Goal: Book appointment/travel/reservation

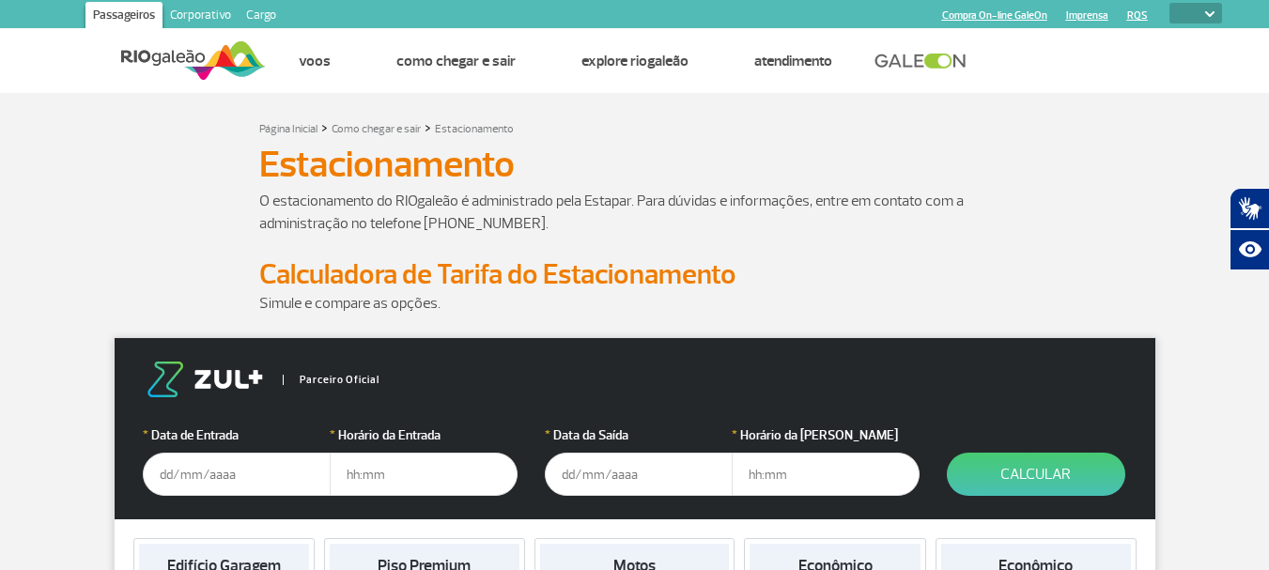
select select
click at [272, 491] on input "text" at bounding box center [237, 474] width 188 height 43
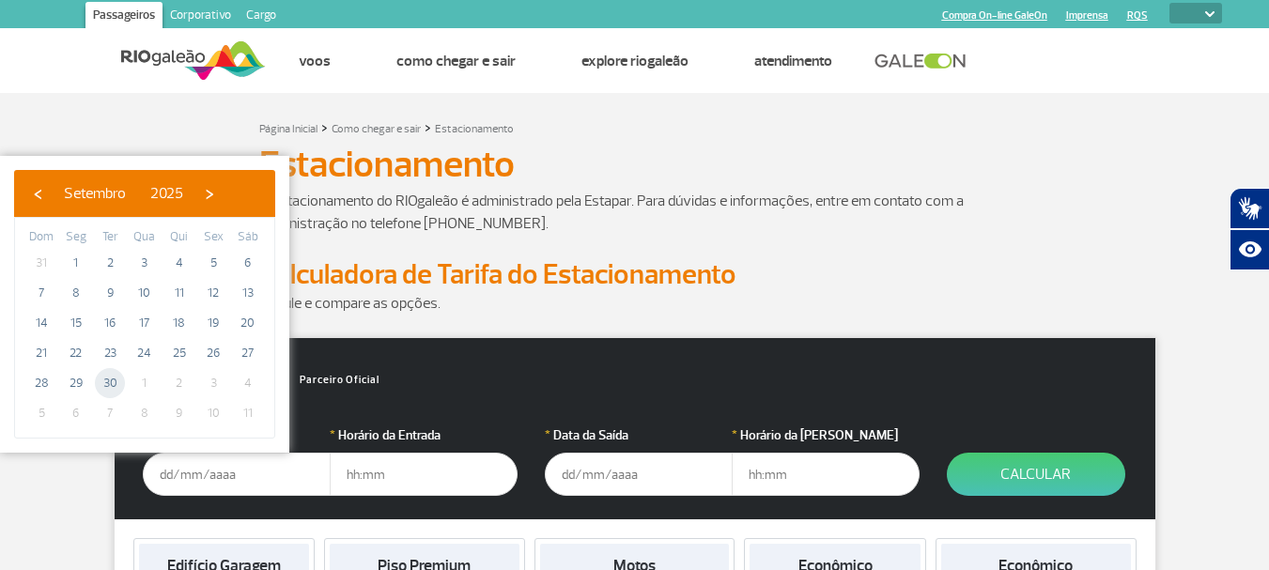
click at [113, 388] on span "30" at bounding box center [110, 383] width 30 height 30
type input "[DATE]"
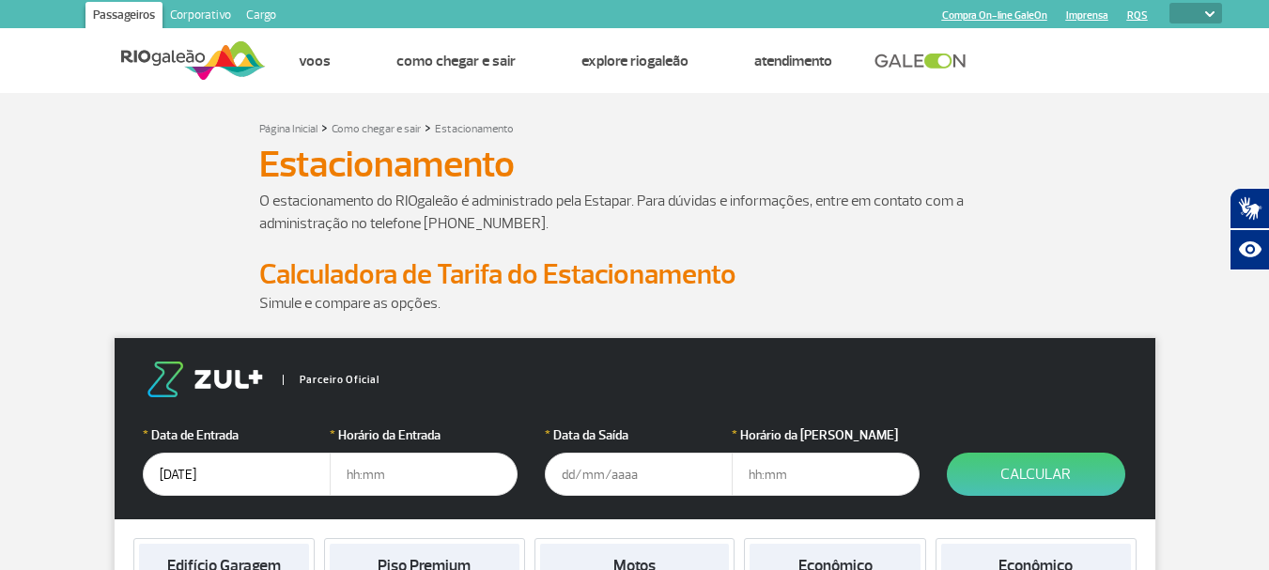
click at [393, 486] on input "text" at bounding box center [424, 474] width 188 height 43
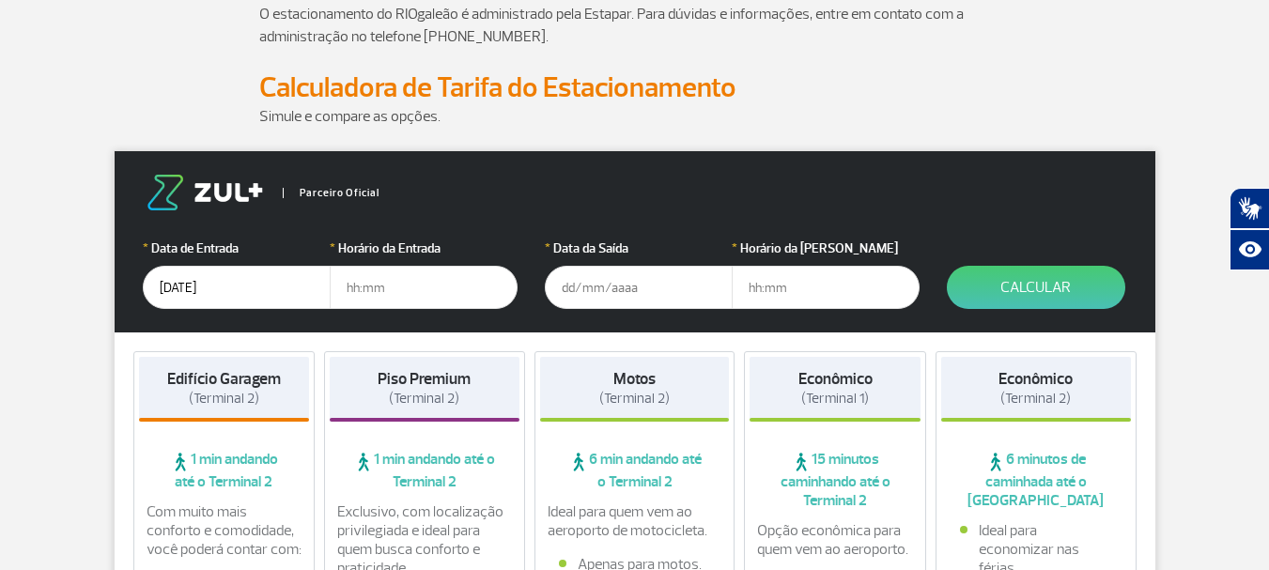
scroll to position [188, 0]
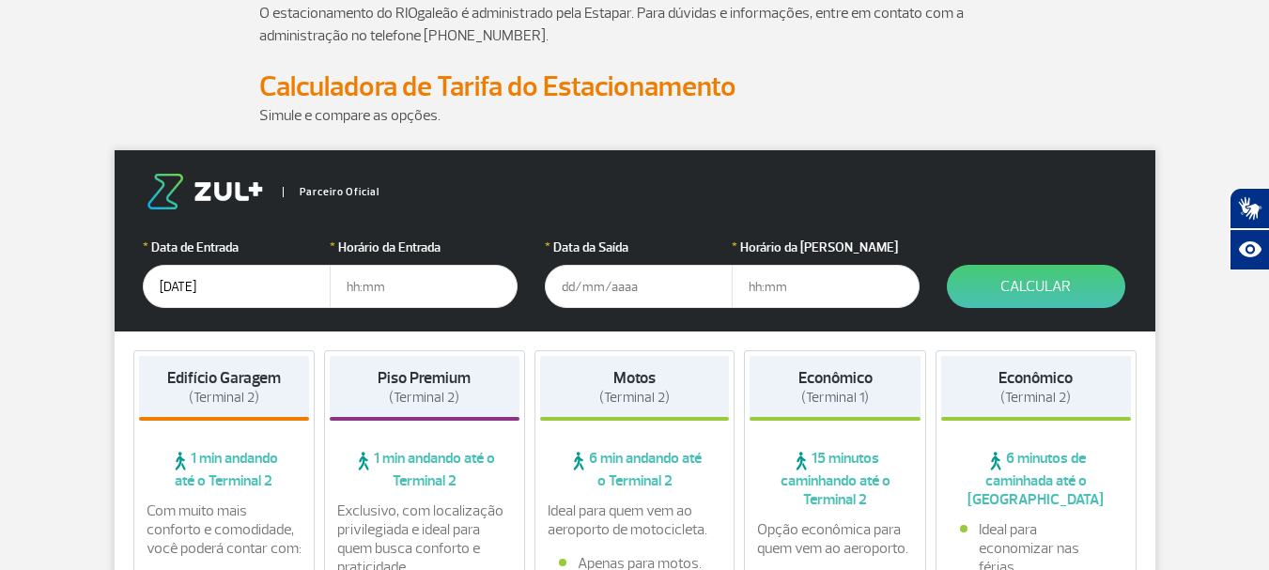
click at [375, 270] on input "text" at bounding box center [424, 286] width 188 height 43
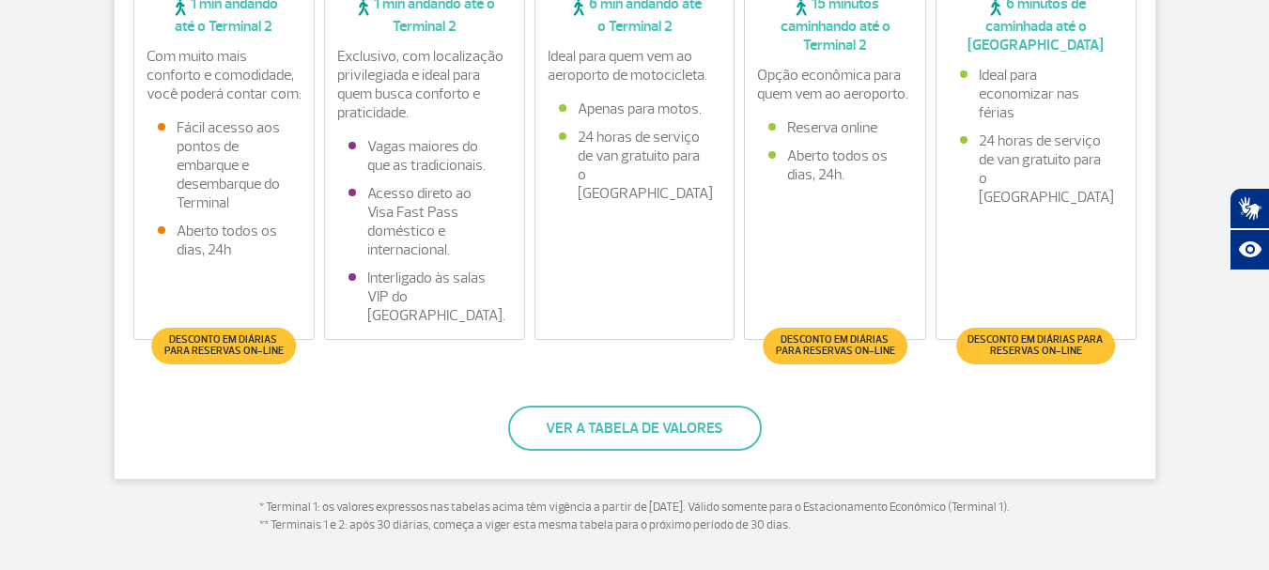
scroll to position [282, 0]
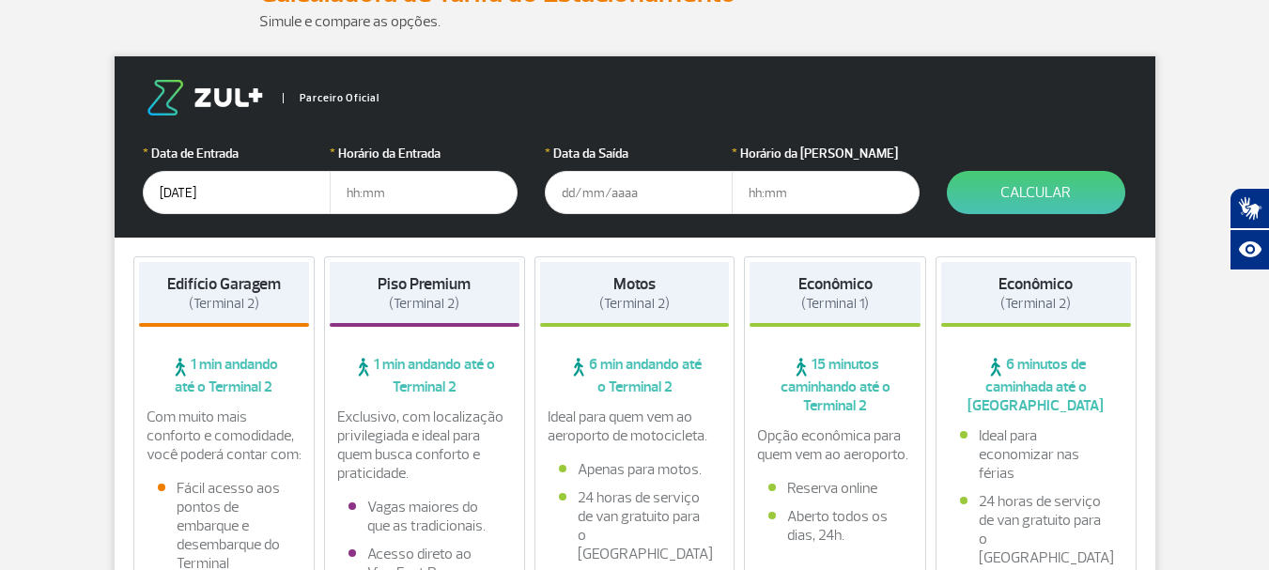
click at [442, 203] on input "text" at bounding box center [424, 192] width 188 height 43
click at [577, 199] on input "text" at bounding box center [639, 192] width 188 height 43
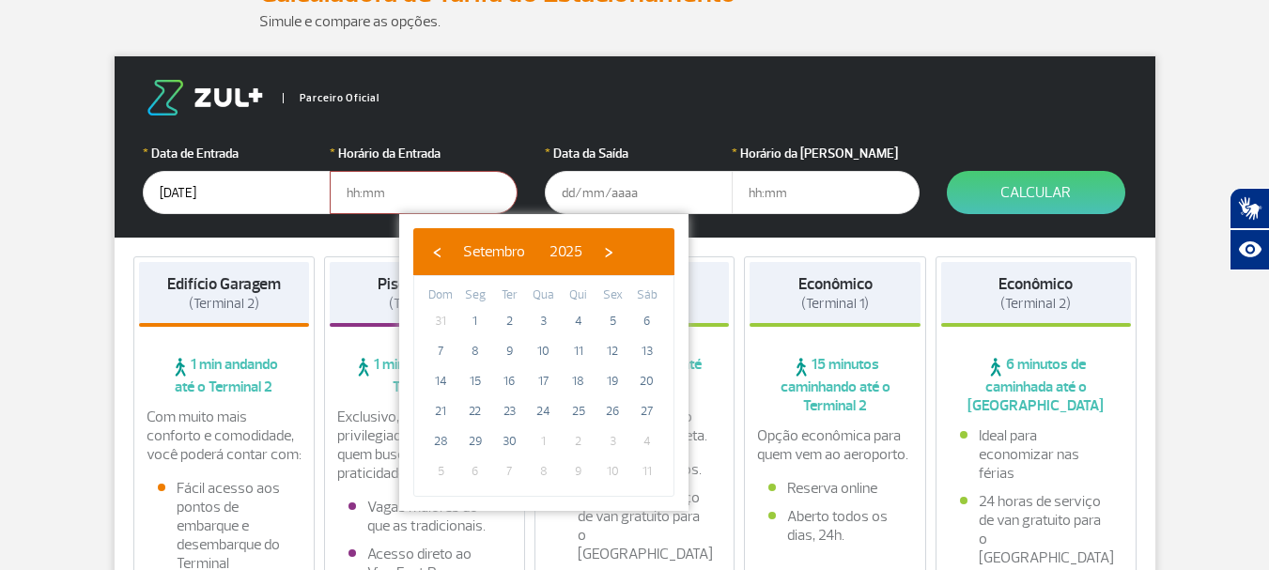
click at [650, 442] on span "4" at bounding box center [647, 441] width 30 height 30
click at [648, 438] on span "4" at bounding box center [647, 441] width 30 height 30
click at [354, 194] on input "text" at bounding box center [424, 192] width 188 height 43
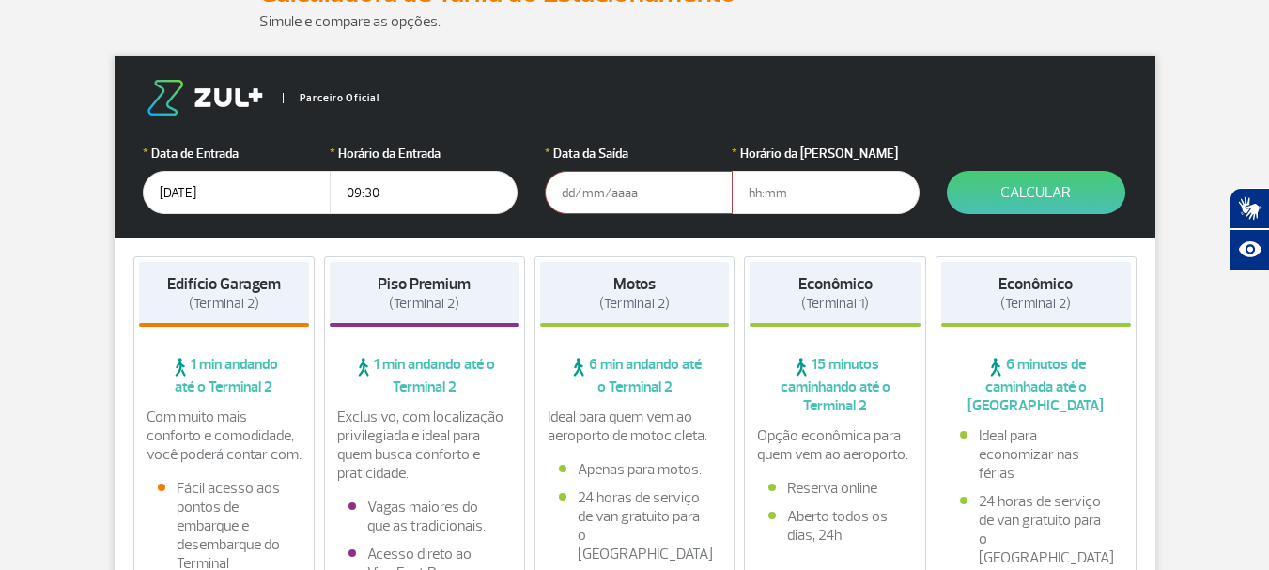
type input "09:30"
click at [606, 195] on input "text" at bounding box center [639, 192] width 188 height 43
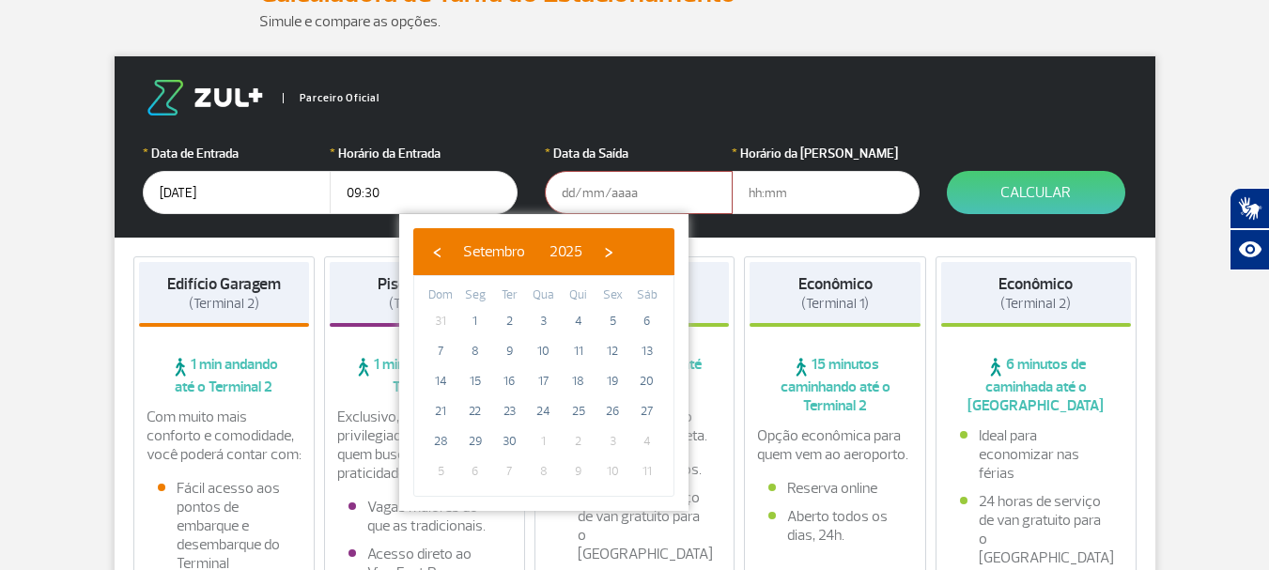
click at [645, 445] on span "4" at bounding box center [647, 441] width 30 height 30
click at [623, 243] on span "›" at bounding box center [609, 252] width 28 height 28
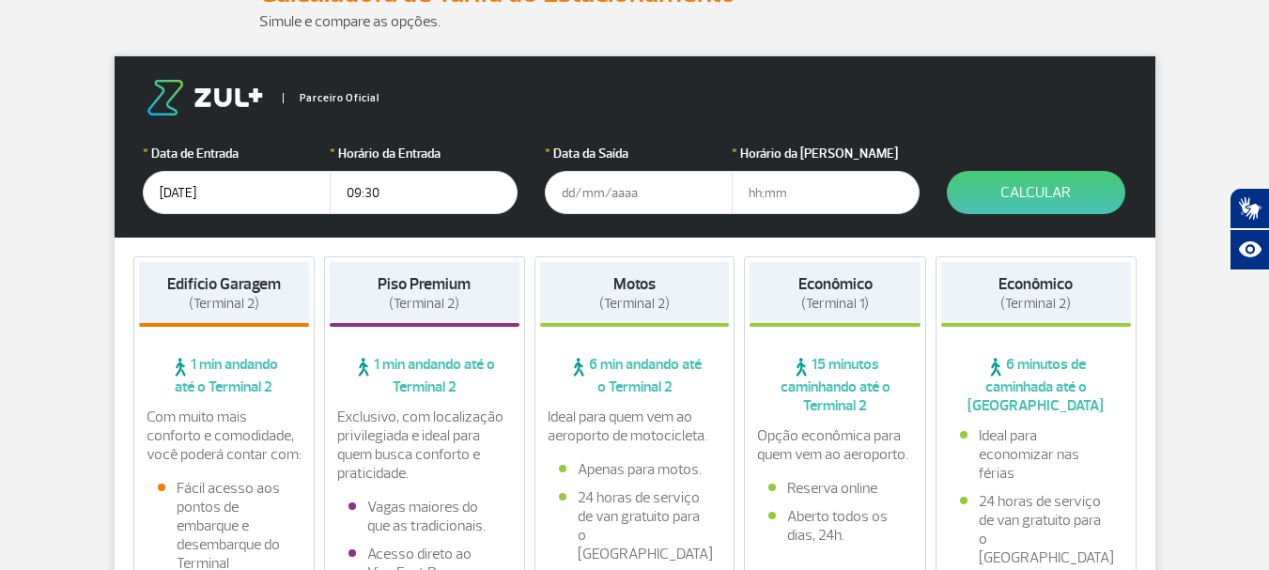
type input "[DATE]"
click at [779, 190] on input "text" at bounding box center [826, 192] width 188 height 43
type input "19:00"
click at [1059, 192] on button "Calcular" at bounding box center [1036, 192] width 178 height 43
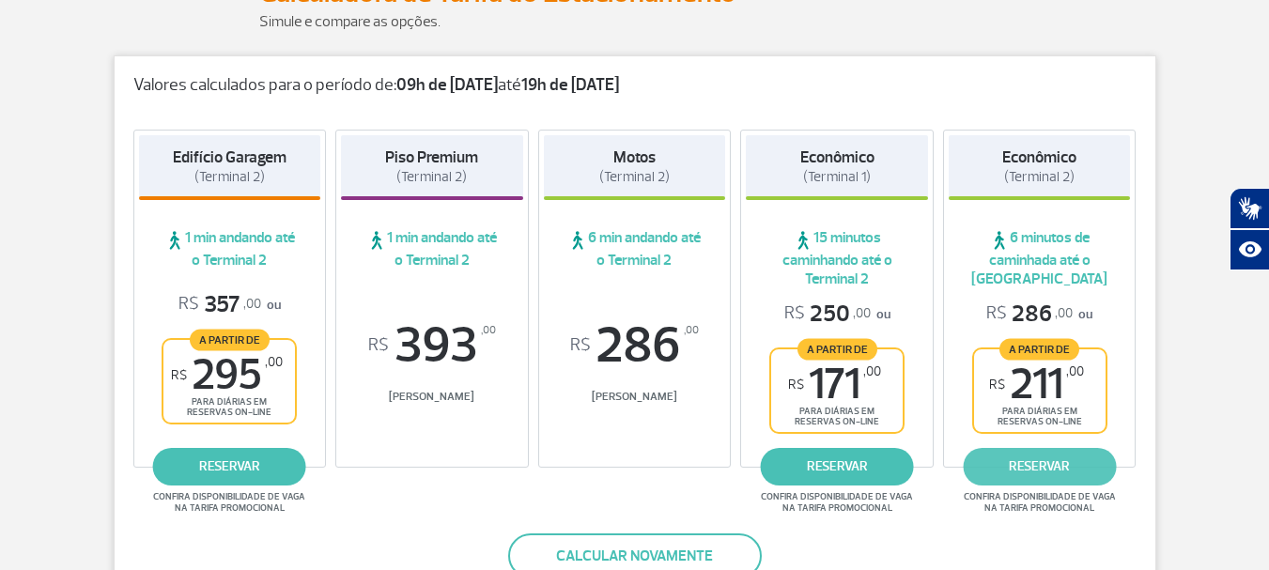
click at [1063, 474] on link "reservar" at bounding box center [1039, 467] width 153 height 38
